Goal: Task Accomplishment & Management: Use online tool/utility

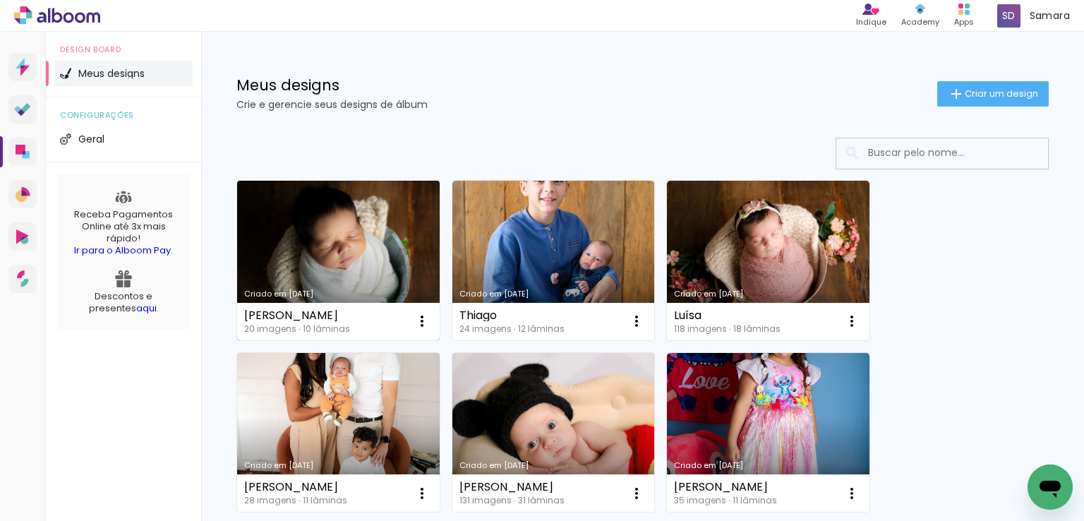
scroll to position [141, 0]
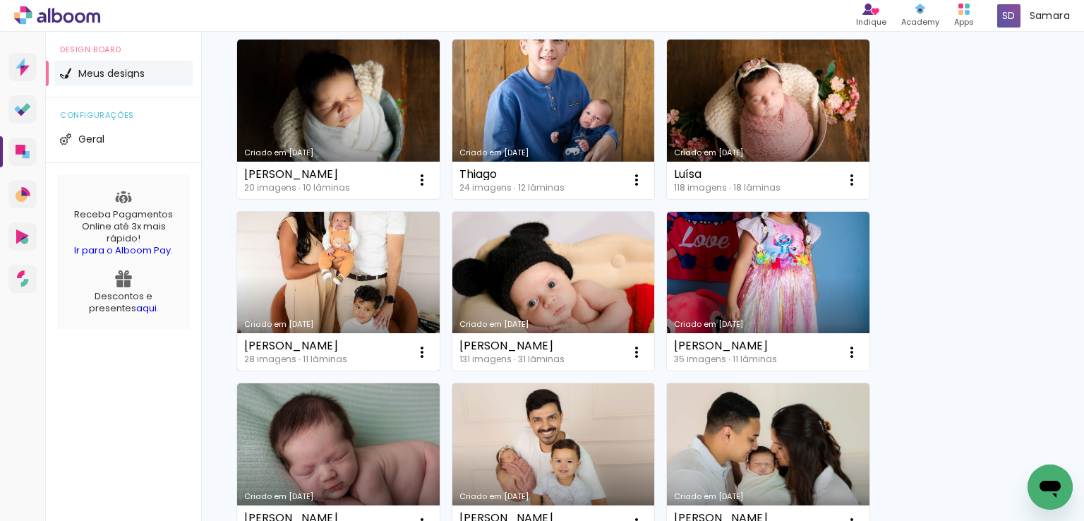
click at [398, 255] on link "Criado em [DATE]" at bounding box center [338, 292] width 203 height 160
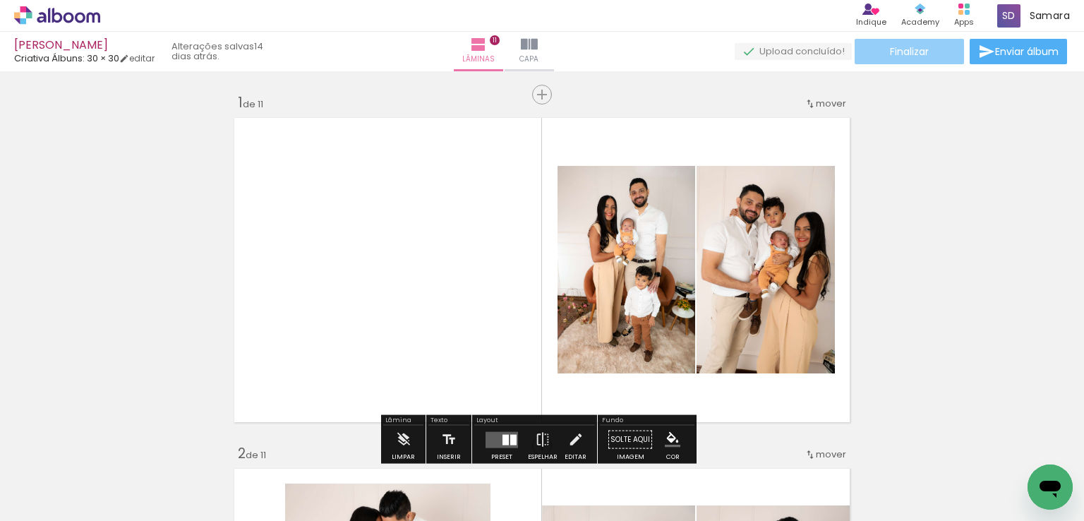
click at [889, 60] on paper-button "Finalizar" at bounding box center [909, 51] width 109 height 25
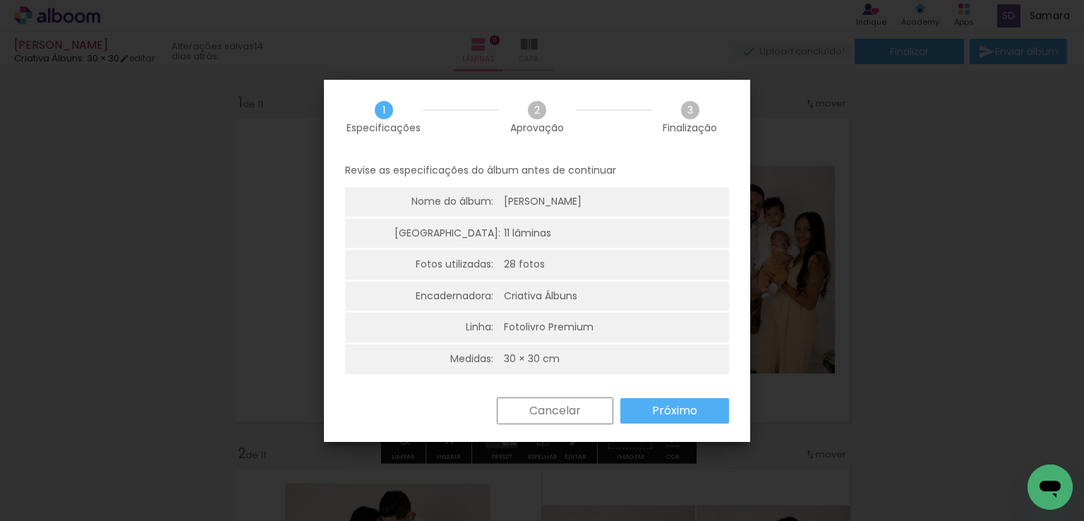
click at [0, 0] on slot "Próximo" at bounding box center [0, 0] width 0 height 0
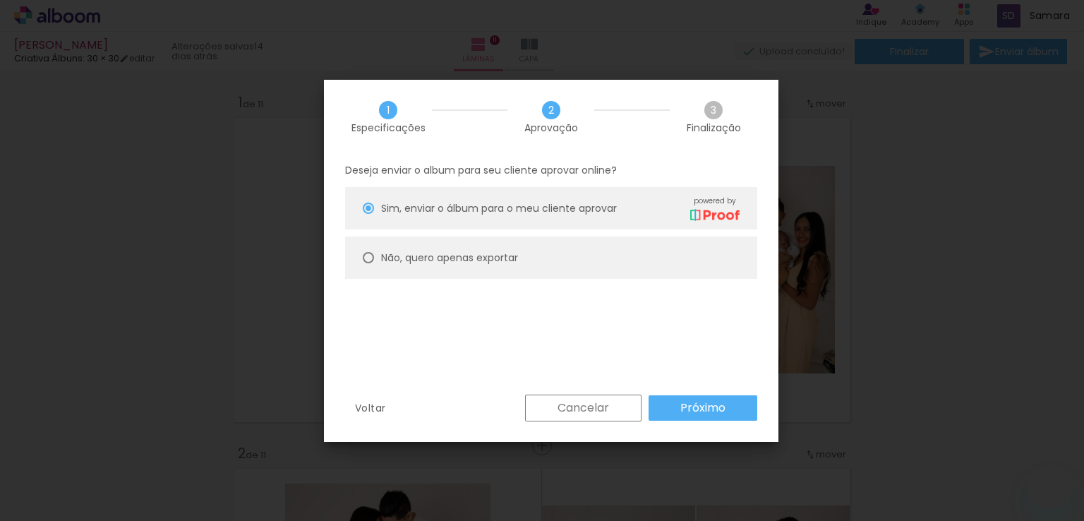
click at [0, 0] on slot "Próximo" at bounding box center [0, 0] width 0 height 0
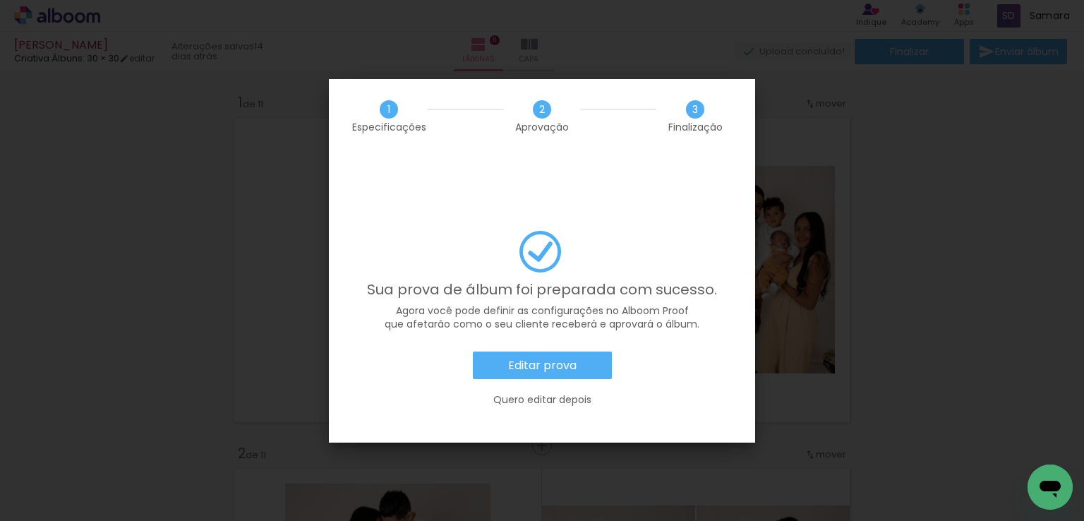
click at [587, 351] on paper-button "Editar prova" at bounding box center [542, 365] width 139 height 28
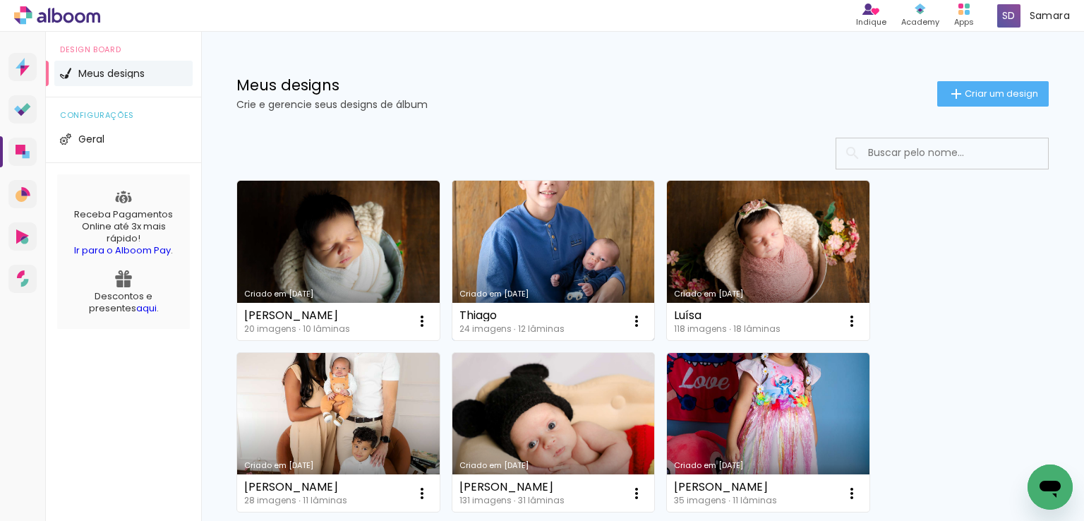
click at [607, 222] on link "Criado em [DATE]" at bounding box center [553, 261] width 203 height 160
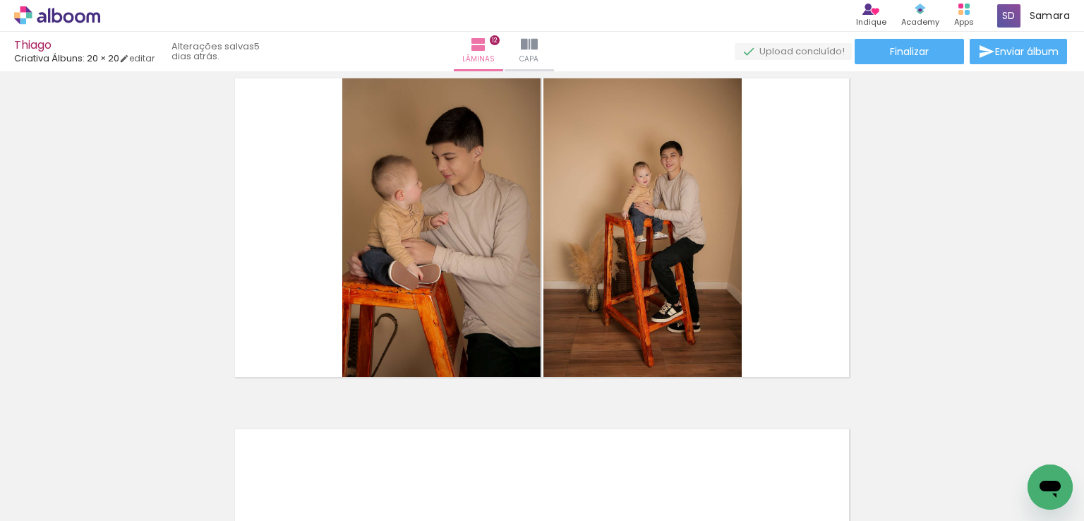
scroll to position [3689, 0]
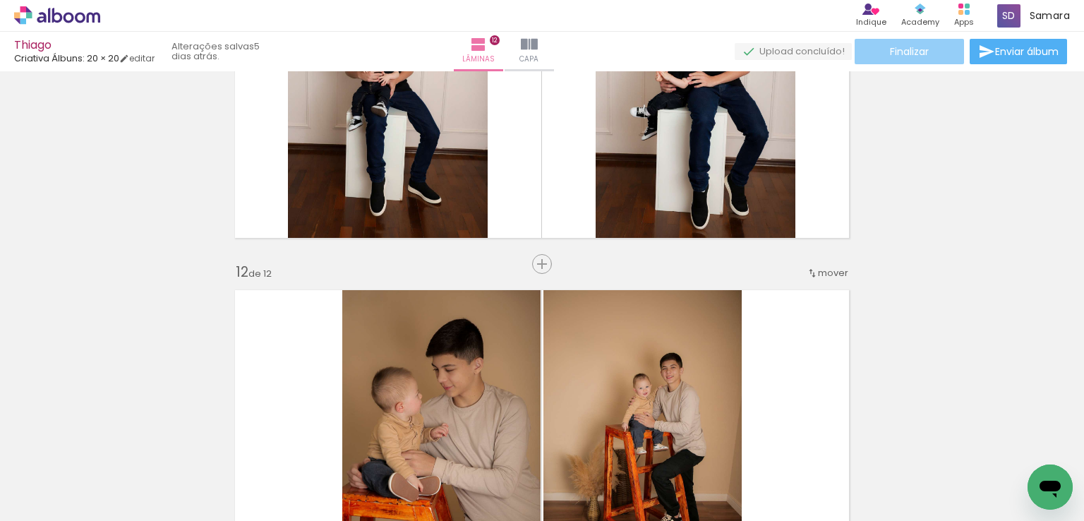
click at [896, 51] on span "Finalizar" at bounding box center [909, 52] width 39 height 10
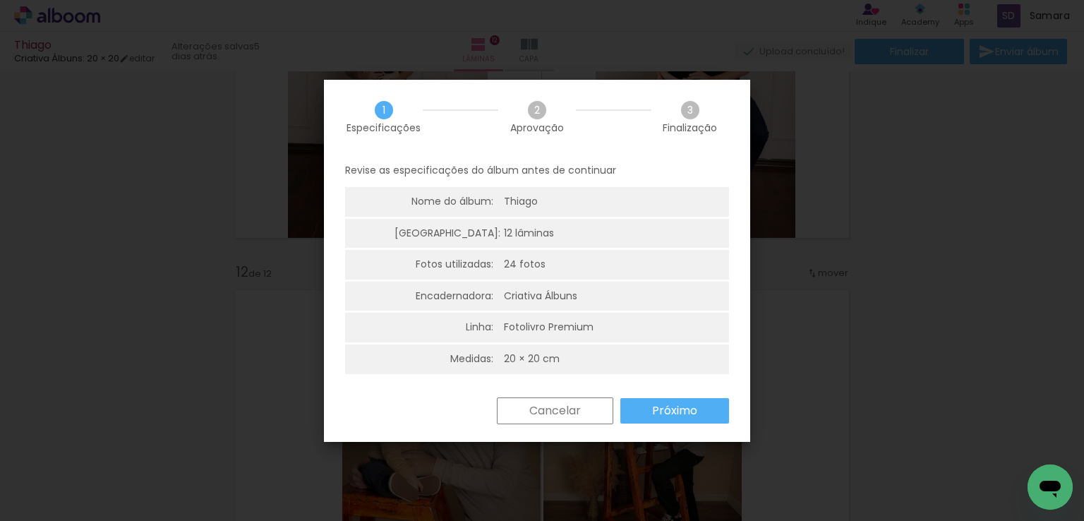
click at [0, 0] on slot "Próximo" at bounding box center [0, 0] width 0 height 0
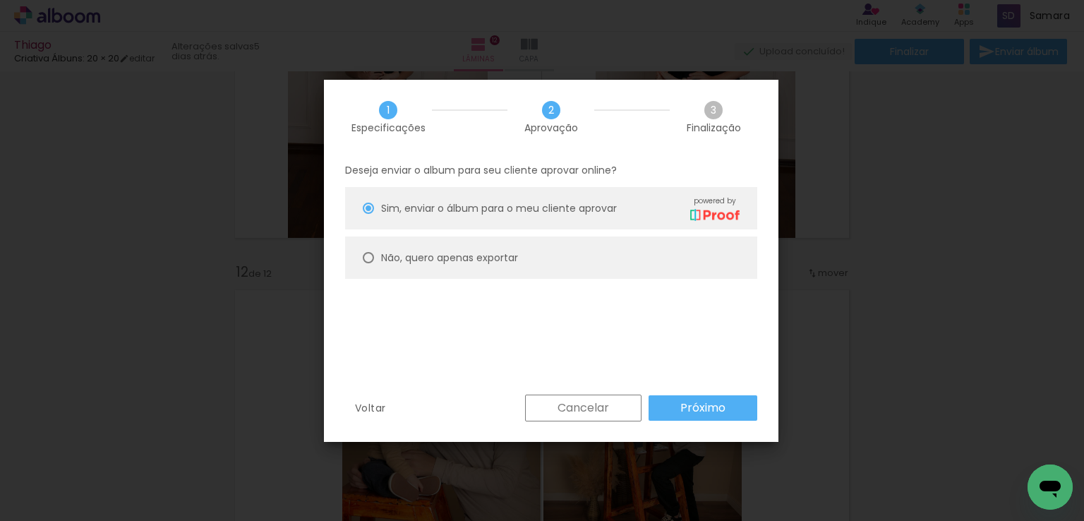
click at [0, 0] on slot "Próximo" at bounding box center [0, 0] width 0 height 0
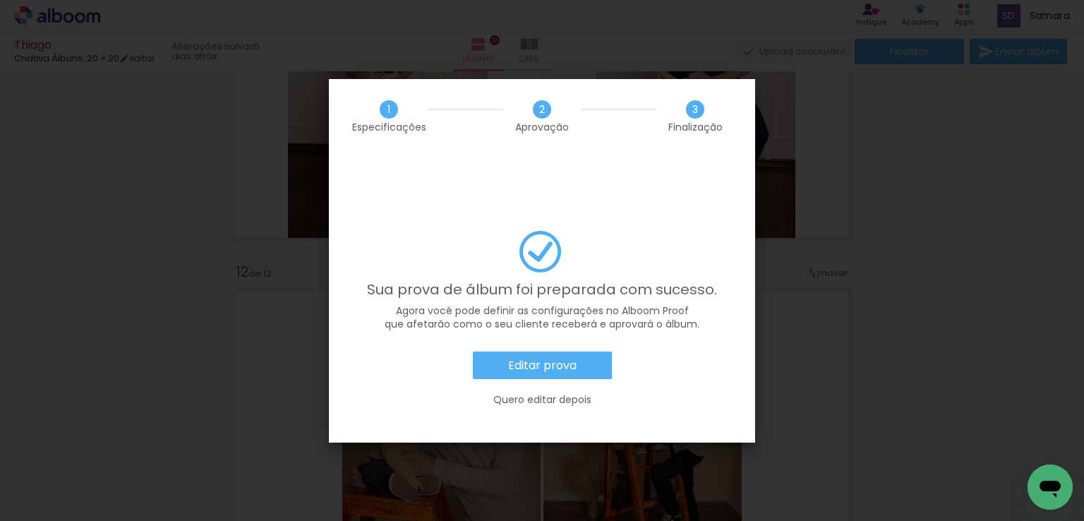
click at [500, 351] on paper-button "Editar prova" at bounding box center [542, 365] width 139 height 28
